Goal: Task Accomplishment & Management: Manage account settings

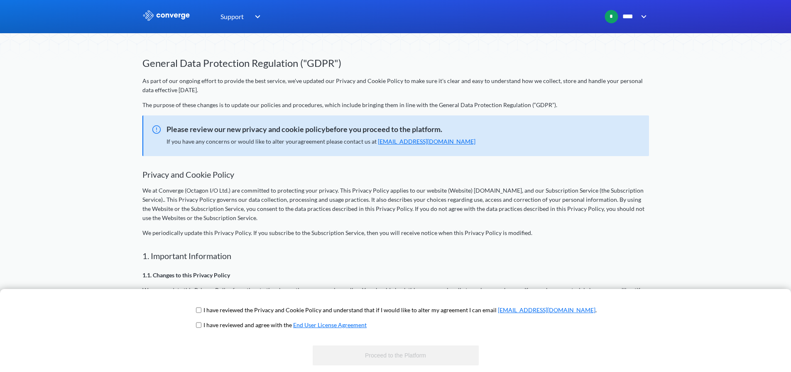
click at [201, 325] on input "checkbox" at bounding box center [198, 325] width 5 height 7
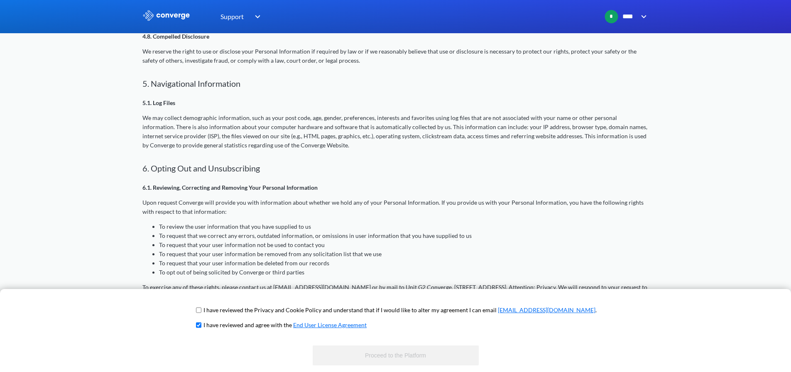
scroll to position [967, 0]
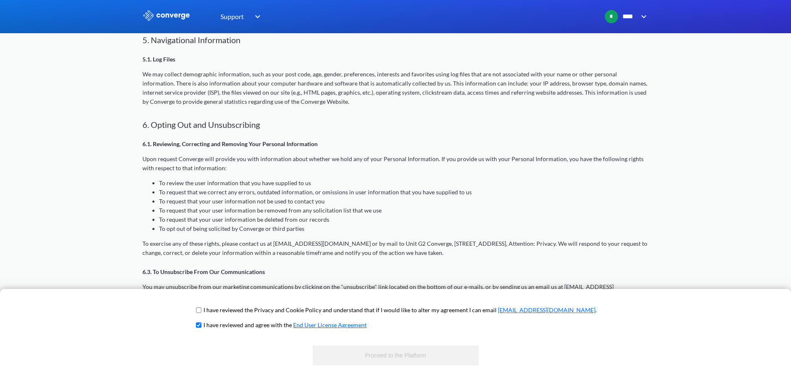
click at [201, 324] on input "checkbox" at bounding box center [198, 325] width 5 height 7
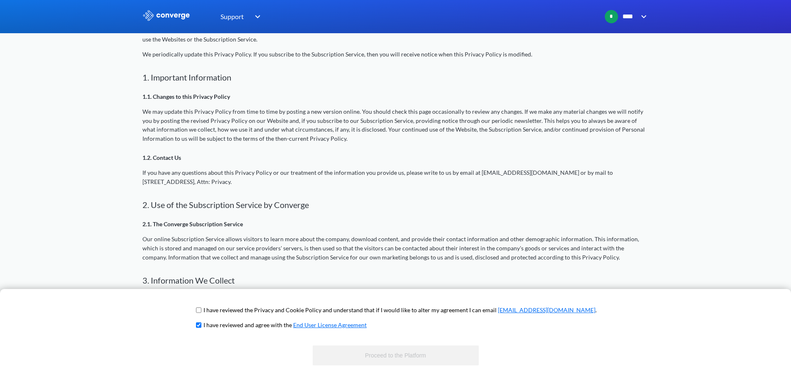
scroll to position [0, 0]
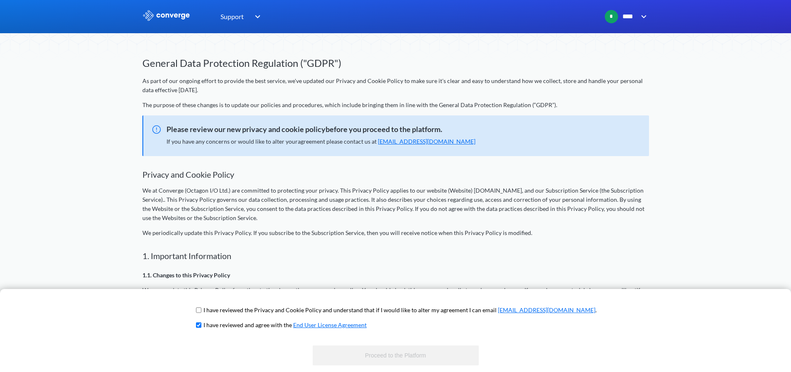
click at [341, 138] on span "If you have any concerns or would like to alter your agreement please contact u…" at bounding box center [320, 141] width 309 height 7
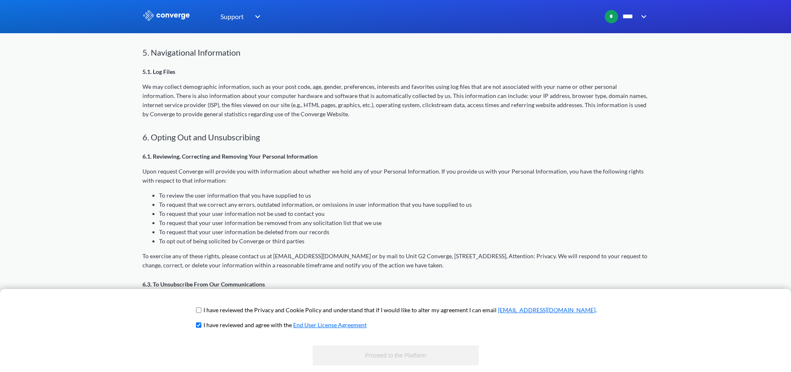
scroll to position [967, 0]
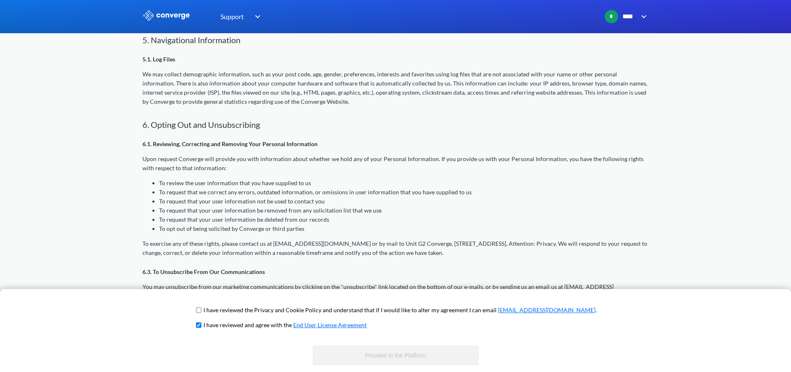
click at [350, 241] on p "To exercise any of these rights, please contact us at [EMAIL_ADDRESS][DOMAIN_NA…" at bounding box center [395, 248] width 506 height 18
click at [201, 325] on input "checkbox" at bounding box center [198, 325] width 5 height 7
click at [330, 324] on link "End User License Agreement" at bounding box center [329, 324] width 73 height 7
click at [201, 324] on input "checkbox" at bounding box center [198, 325] width 5 height 7
checkbox input "true"
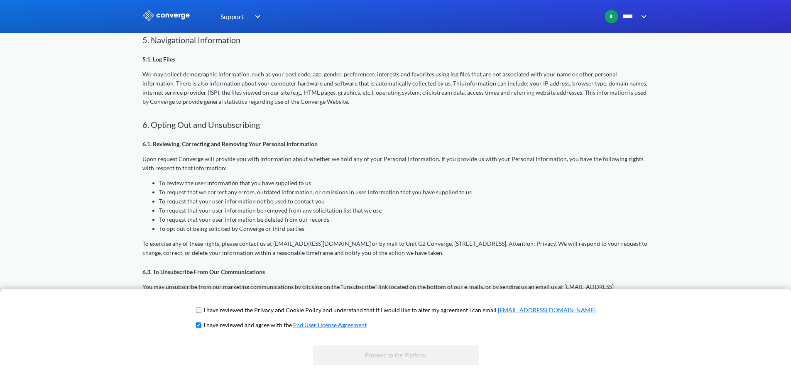
click at [473, 321] on span "I have reviewed and agree with the End User License Agreement" at bounding box center [395, 327] width 402 height 15
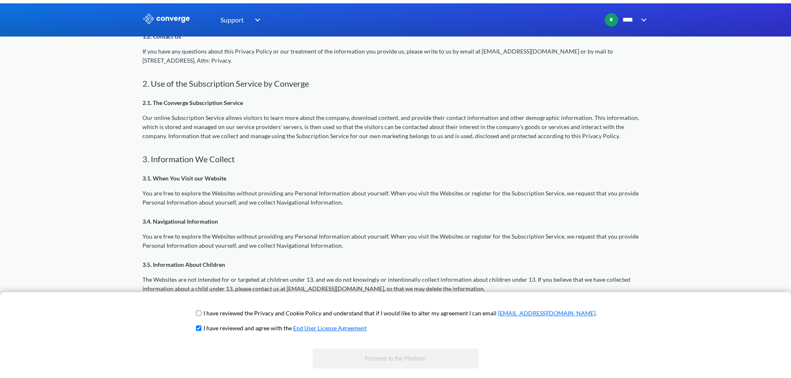
scroll to position [0, 0]
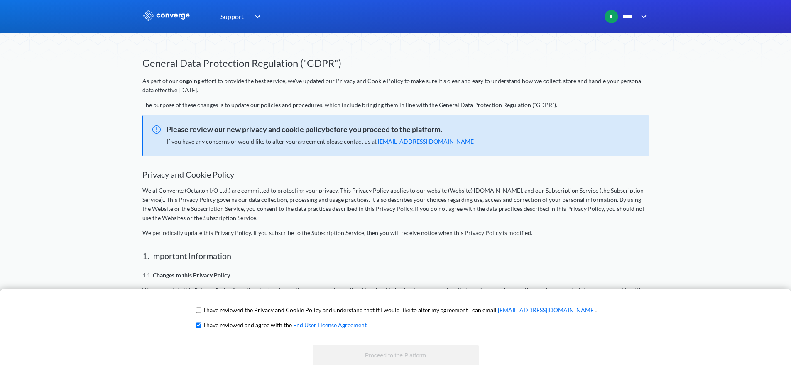
click at [201, 312] on input "checkbox" at bounding box center [198, 310] width 5 height 7
checkbox input "true"
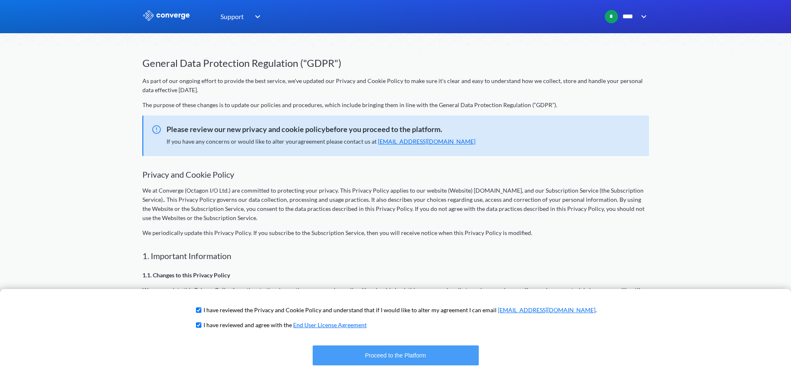
click at [374, 349] on button "Proceed to the Platform" at bounding box center [395, 355] width 166 height 20
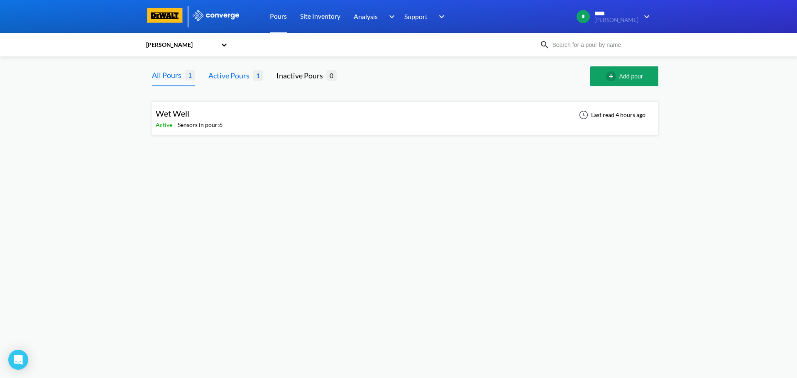
click at [225, 78] on div "Active Pours" at bounding box center [230, 76] width 44 height 12
click at [173, 81] on div "All Pours" at bounding box center [168, 76] width 33 height 12
click at [227, 122] on div "Wet Well Active - Sensors in pour: 6 Last read 4 hours ago" at bounding box center [405, 118] width 499 height 27
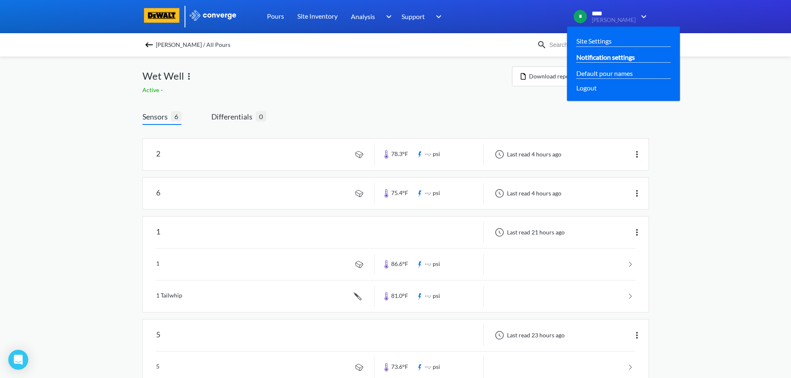
click at [635, 54] on link "Notification settings" at bounding box center [605, 57] width 59 height 10
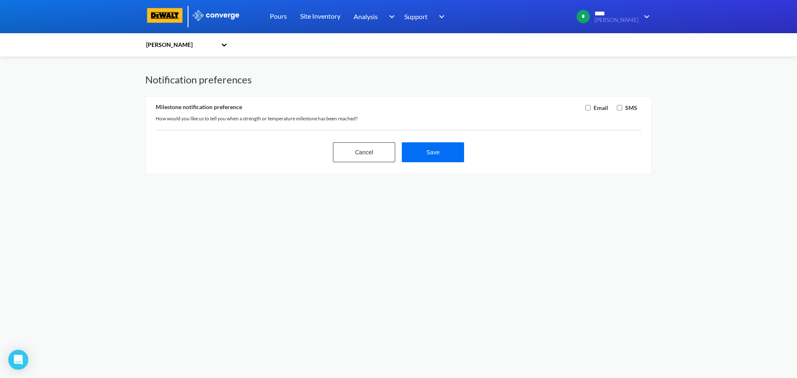
click at [586, 107] on input "checkbox" at bounding box center [587, 107] width 5 height 5
checkbox input "true"
click at [618, 106] on input "checkbox" at bounding box center [619, 107] width 5 height 5
checkbox input "true"
click at [441, 156] on button "Save" at bounding box center [433, 152] width 62 height 20
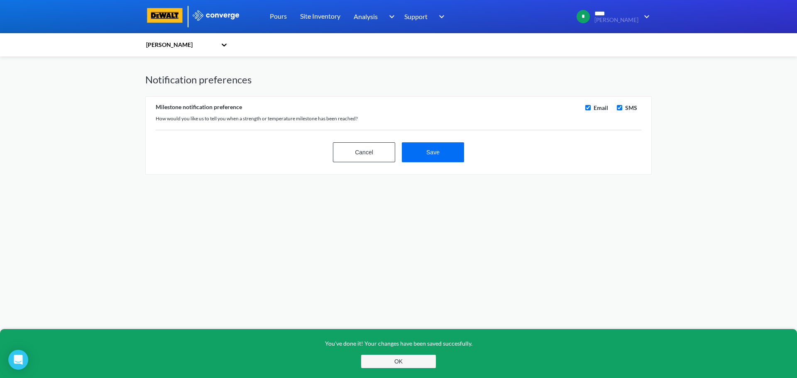
click at [404, 363] on button "OK" at bounding box center [398, 361] width 75 height 13
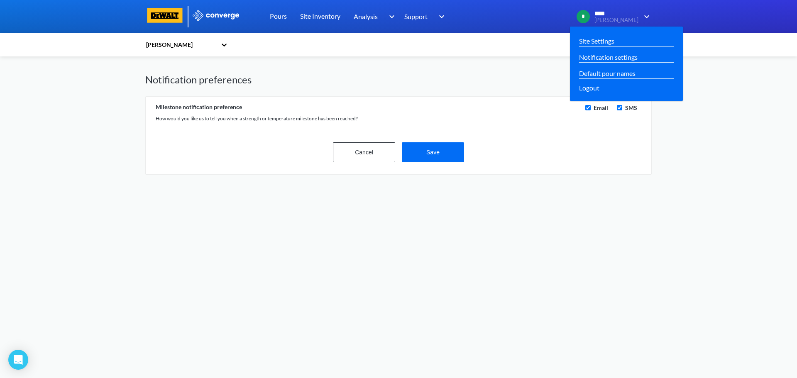
click at [647, 13] on img at bounding box center [644, 17] width 13 height 10
click at [614, 41] on link "Site Settings" at bounding box center [596, 41] width 35 height 10
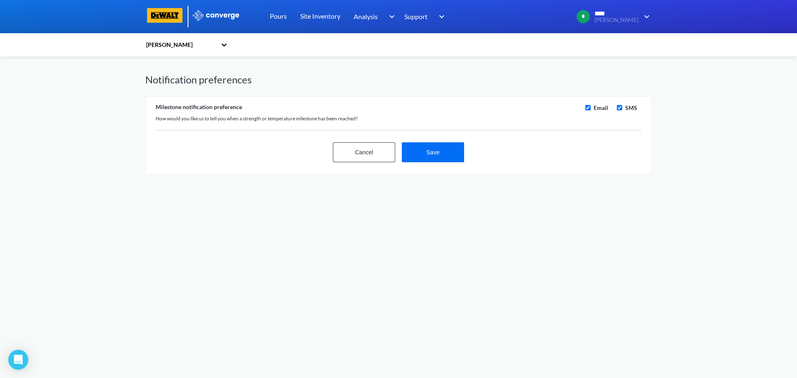
checkbox input "true"
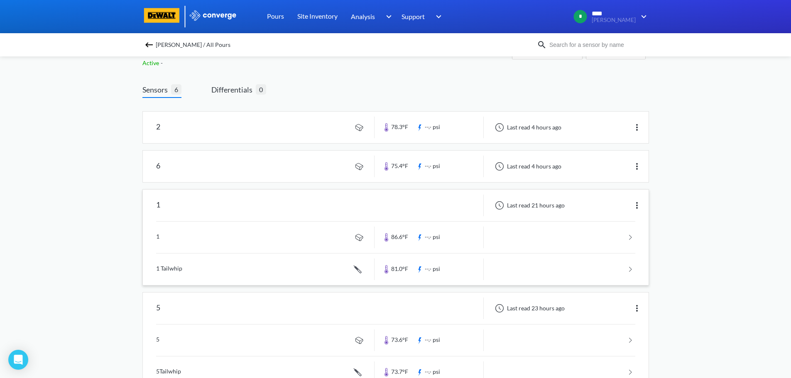
scroll to position [41, 0]
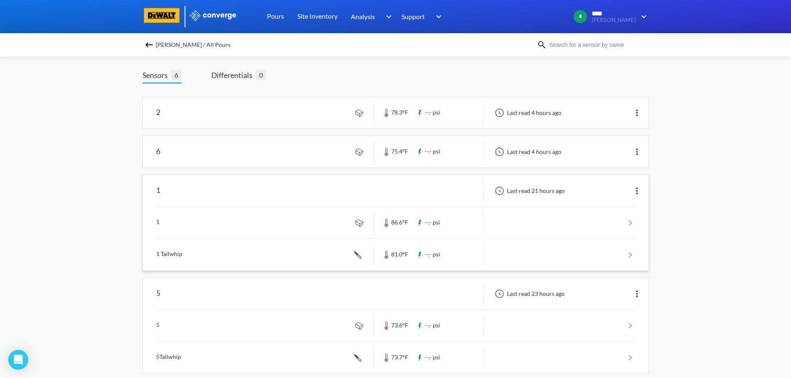
click at [637, 189] on img at bounding box center [637, 191] width 10 height 10
click at [637, 189] on div "Edit" at bounding box center [614, 191] width 53 height 16
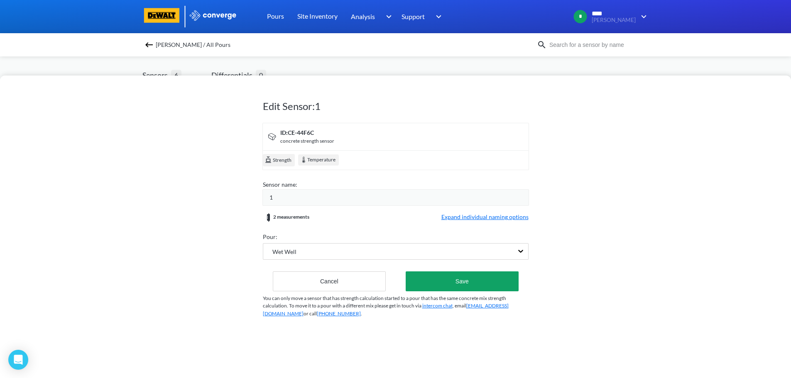
click at [401, 63] on div "Edit Sensor: 1 ID: CE-44F6C concrete strength sensor Strength Temperature Senso…" at bounding box center [395, 189] width 791 height 378
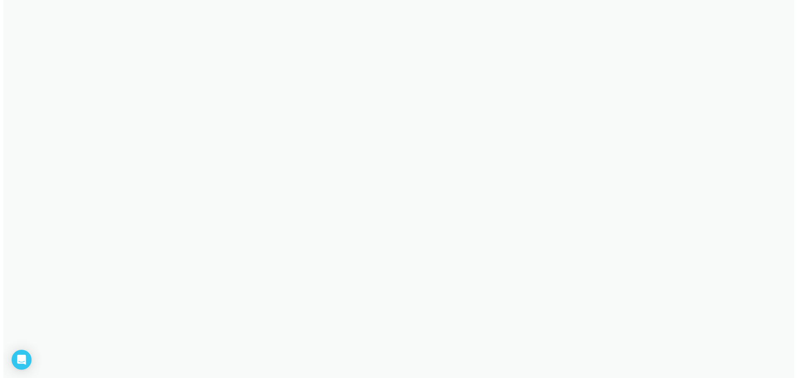
scroll to position [0, 0]
